Goal: Find specific page/section: Find specific page/section

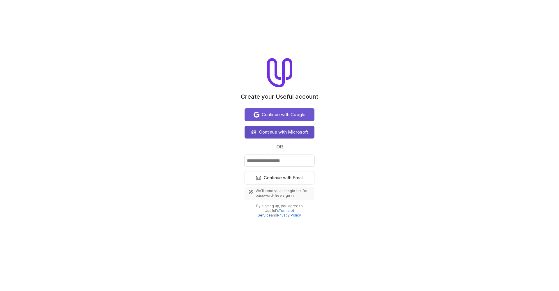
click at [288, 132] on span "Continue with Microsoft" at bounding box center [283, 132] width 49 height 7
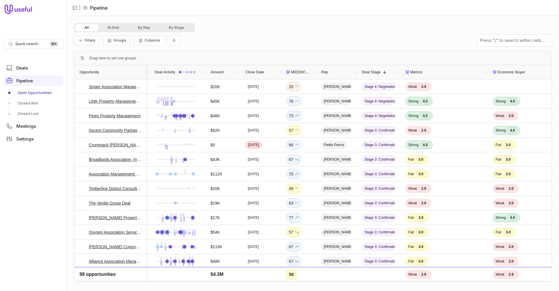
click at [301, 73] on span "MEDDICC Score" at bounding box center [301, 72] width 20 height 7
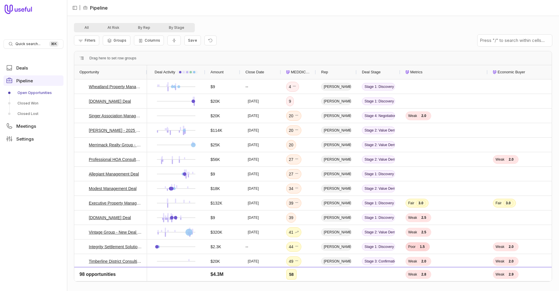
click at [301, 73] on span "MEDDICC Score" at bounding box center [301, 72] width 20 height 7
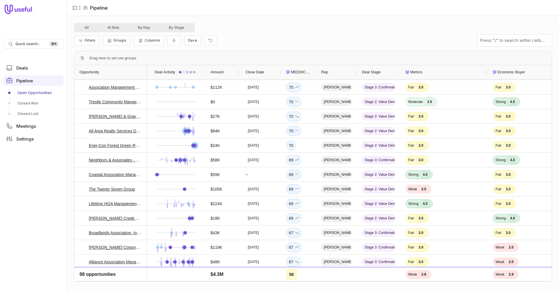
scroll to position [169, 0]
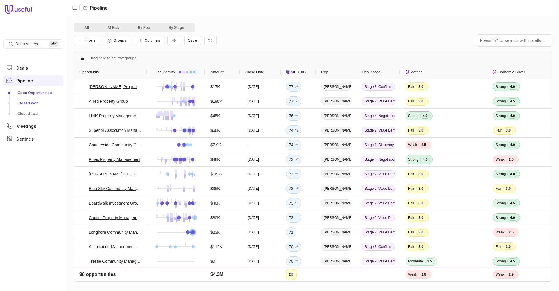
click at [33, 102] on link "Closed Won" at bounding box center [33, 103] width 60 height 9
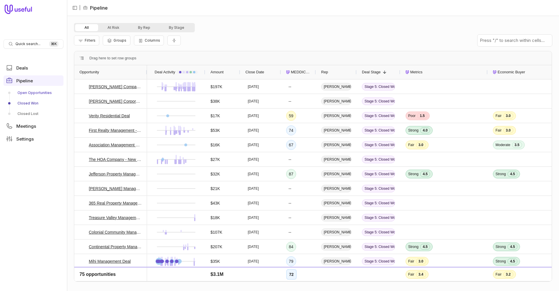
click at [29, 91] on link "Open Opportunities" at bounding box center [33, 92] width 60 height 9
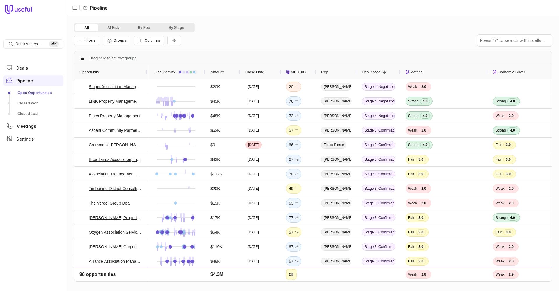
click at [301, 73] on span "MEDDICC Score" at bounding box center [301, 72] width 20 height 7
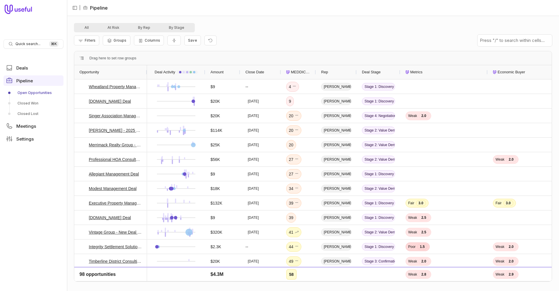
click at [301, 73] on span "MEDDICC Score" at bounding box center [301, 72] width 20 height 7
